Goal: Information Seeking & Learning: Learn about a topic

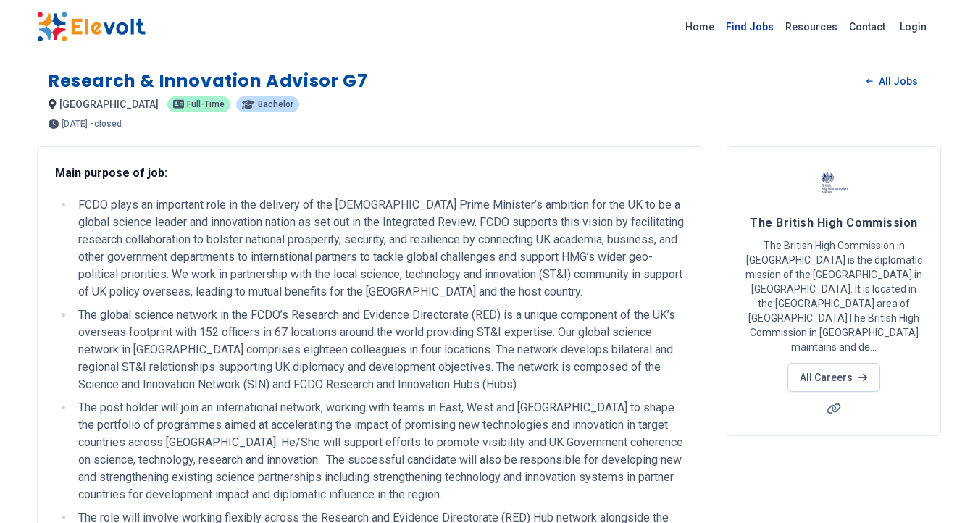
click at [736, 27] on link "Find Jobs" at bounding box center [749, 26] width 59 height 23
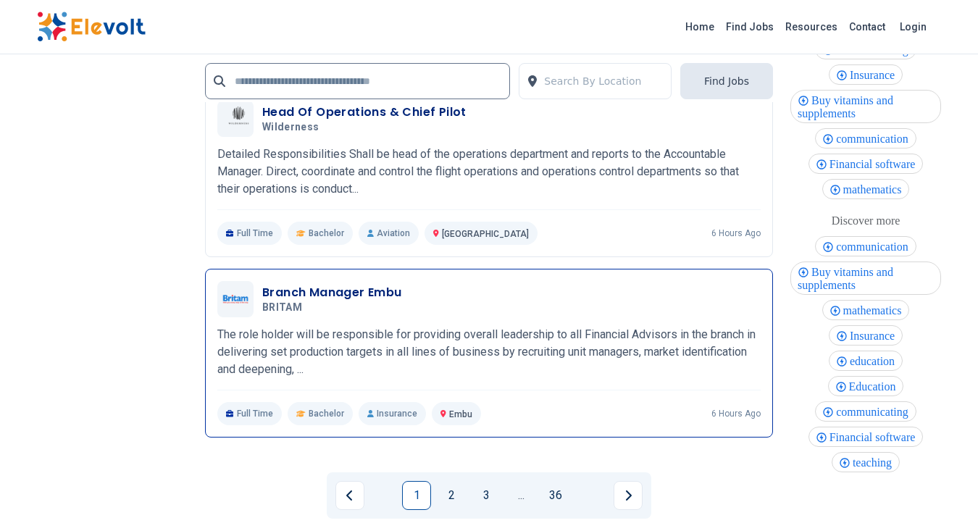
scroll to position [3393, 0]
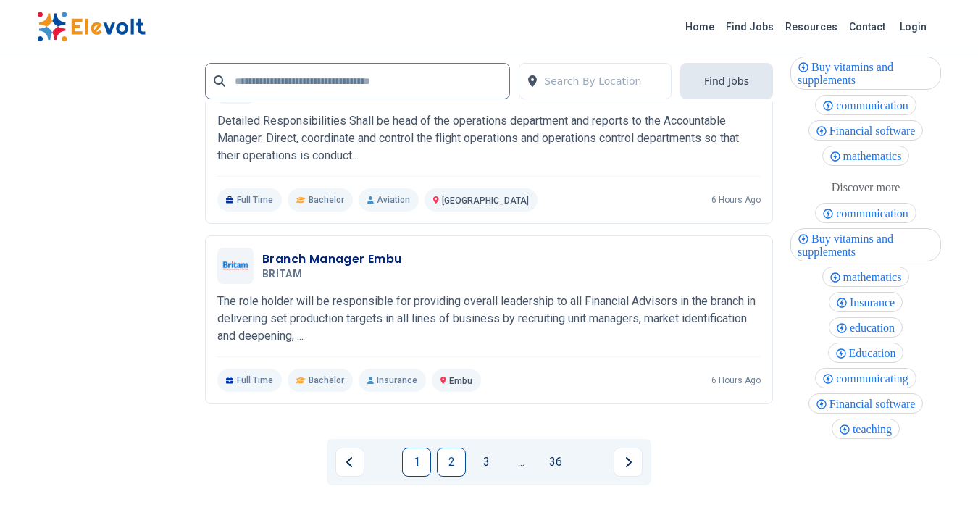
click at [453, 461] on link "2" at bounding box center [451, 462] width 29 height 29
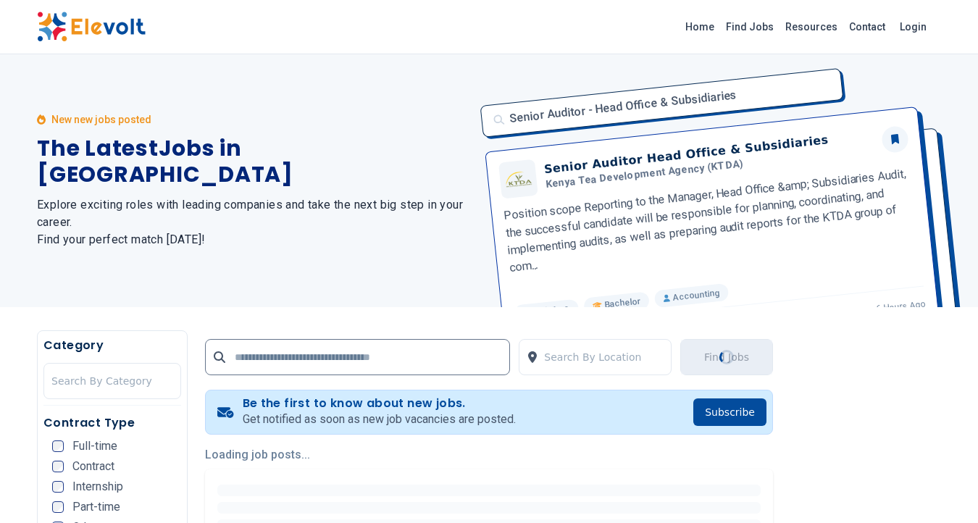
scroll to position [0, 0]
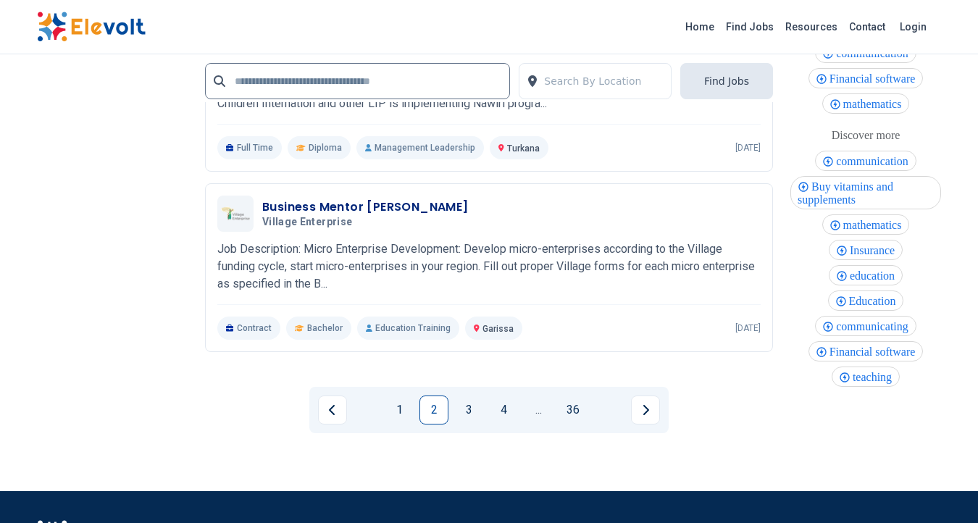
scroll to position [3725, 0]
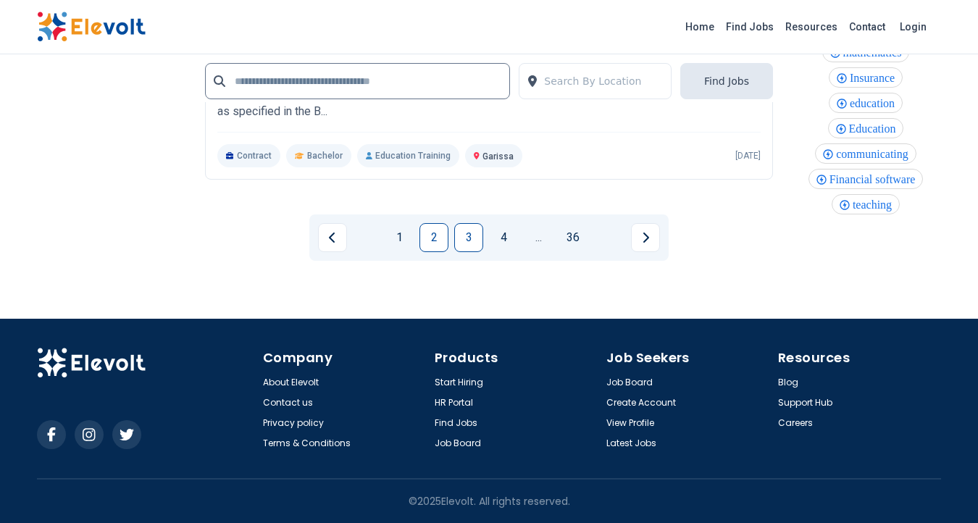
click at [472, 239] on link "3" at bounding box center [468, 237] width 29 height 29
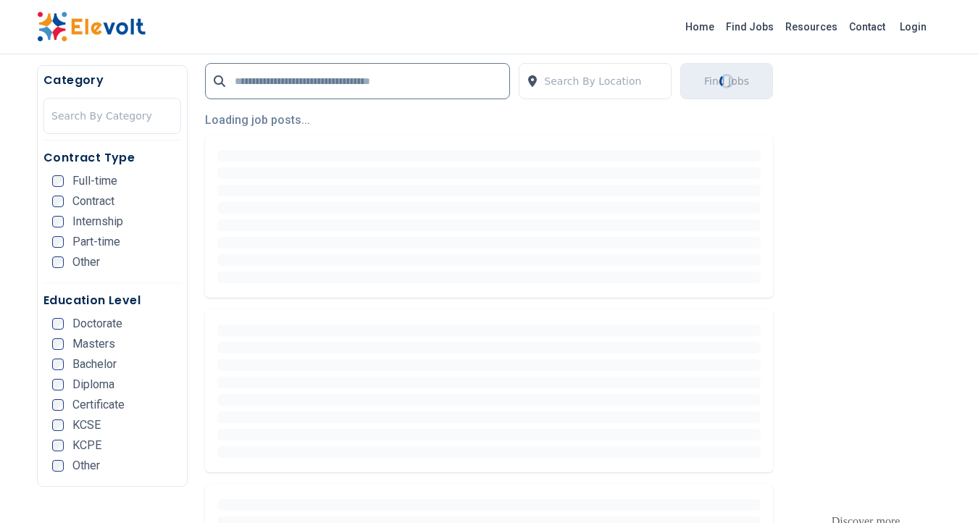
scroll to position [343, 0]
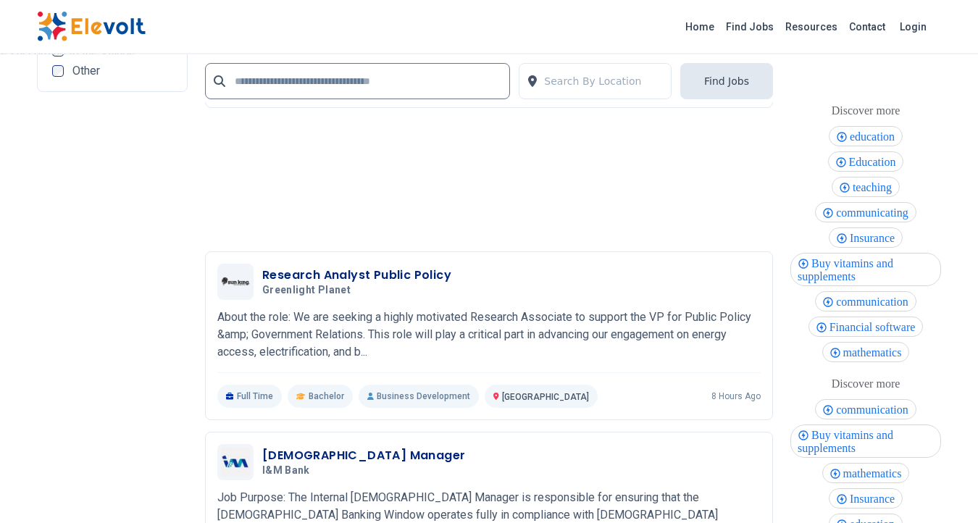
scroll to position [2939, 0]
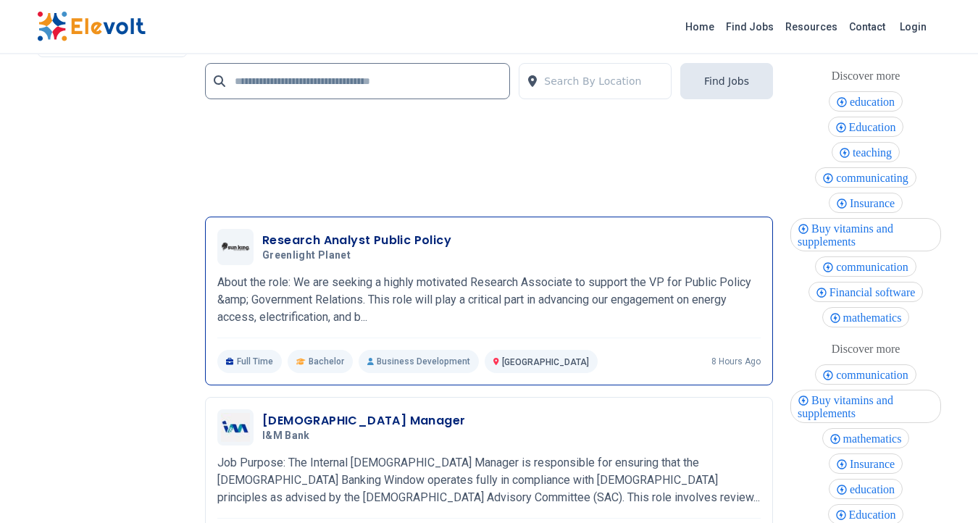
click at [336, 246] on h3 "Research Analyst Public Policy" at bounding box center [356, 240] width 189 height 17
